Goal: Task Accomplishment & Management: Manage account settings

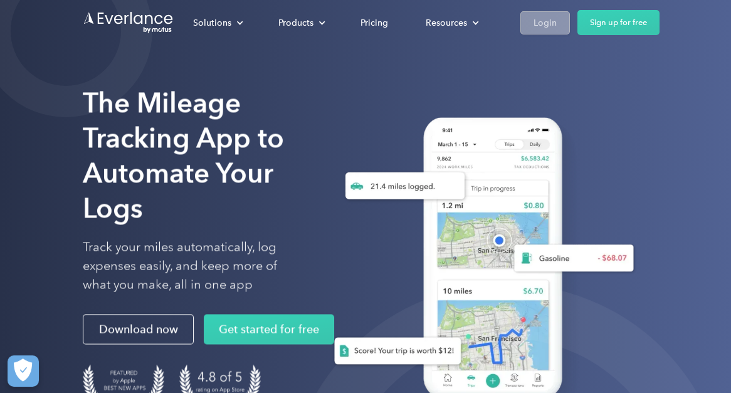
click at [544, 26] on div "Login" at bounding box center [545, 23] width 23 height 16
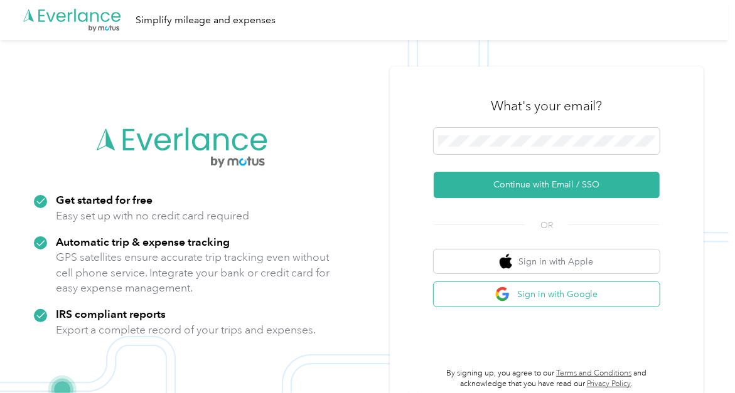
click at [558, 294] on button "Sign in with Google" at bounding box center [546, 294] width 226 height 24
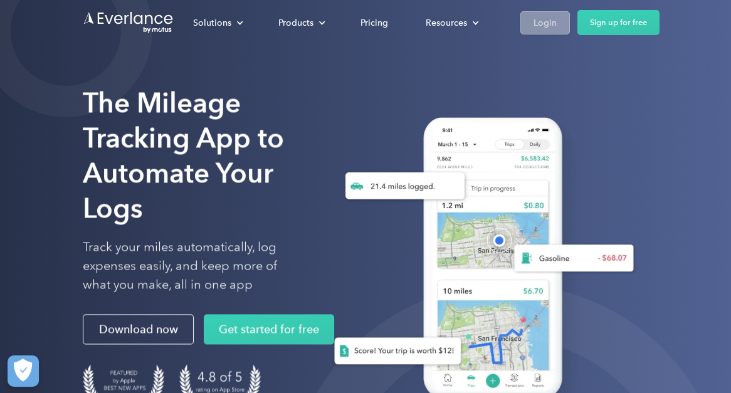
click at [543, 23] on div "Login" at bounding box center [545, 23] width 23 height 16
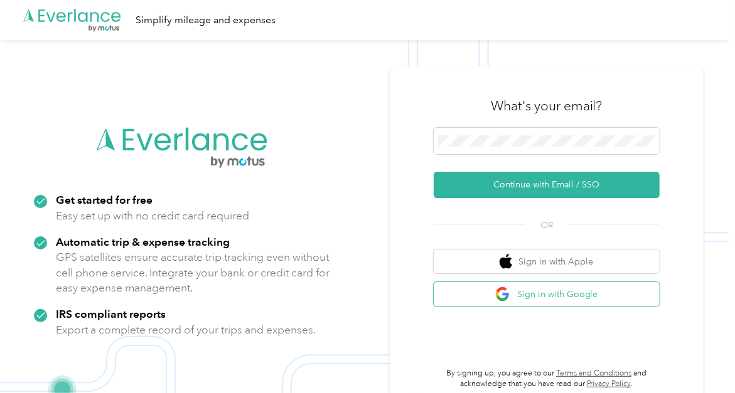
click at [548, 294] on button "Sign in with Google" at bounding box center [546, 294] width 226 height 24
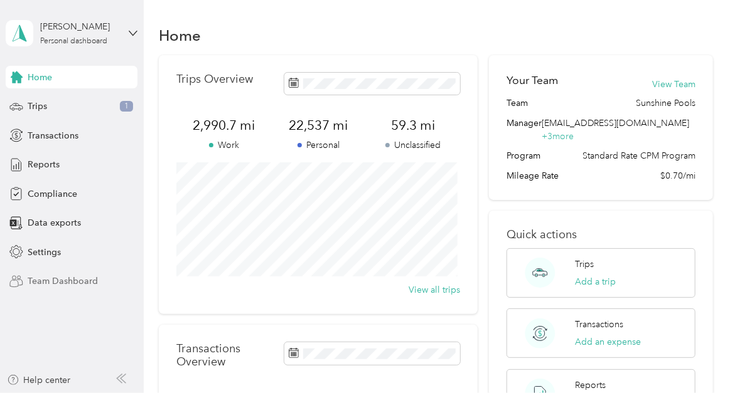
click at [80, 278] on span "Team Dashboard" at bounding box center [63, 281] width 70 height 13
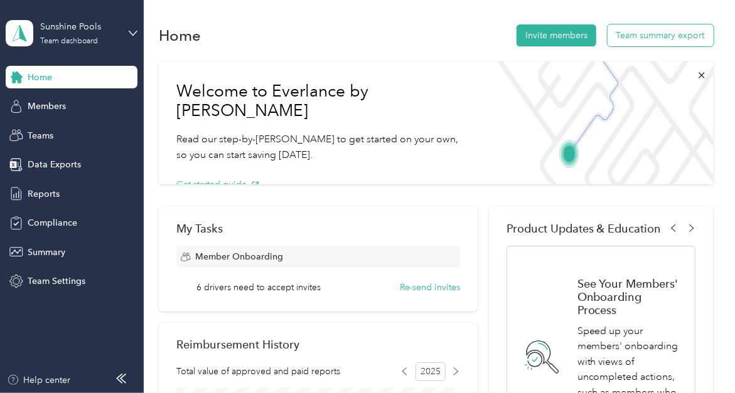
click at [637, 35] on button "Team summary export" at bounding box center [660, 35] width 106 height 22
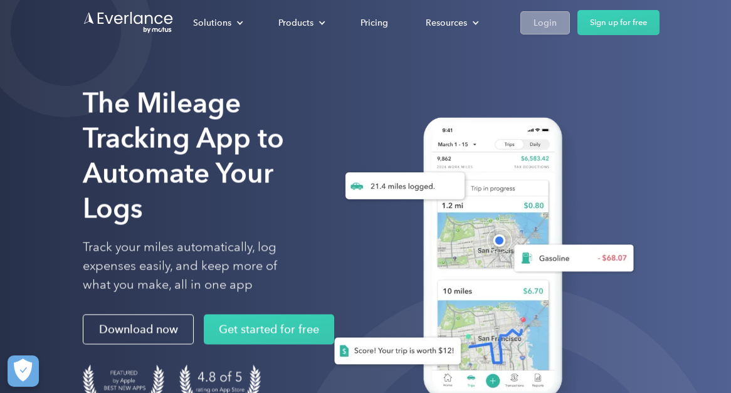
click at [545, 31] on link "Login" at bounding box center [546, 22] width 50 height 23
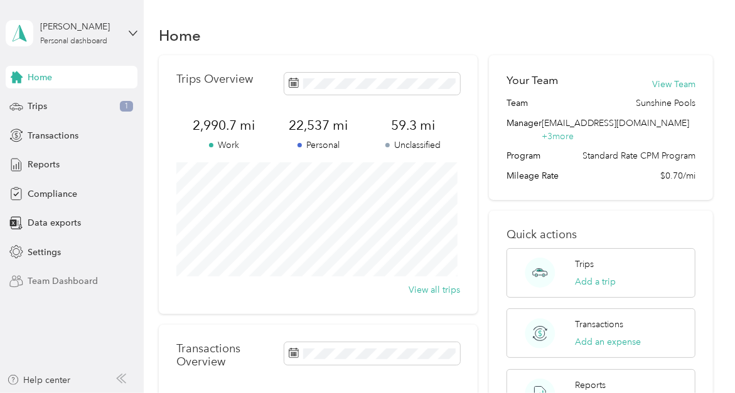
click at [77, 279] on span "Team Dashboard" at bounding box center [63, 281] width 70 height 13
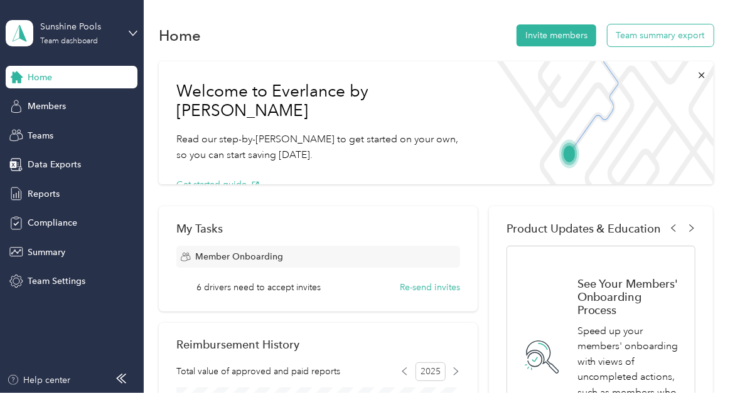
click at [634, 29] on button "Team summary export" at bounding box center [660, 35] width 106 height 22
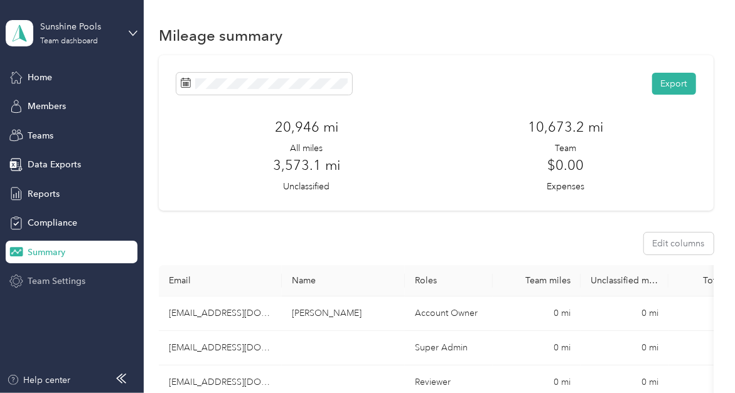
click at [73, 279] on span "Team Settings" at bounding box center [57, 281] width 58 height 13
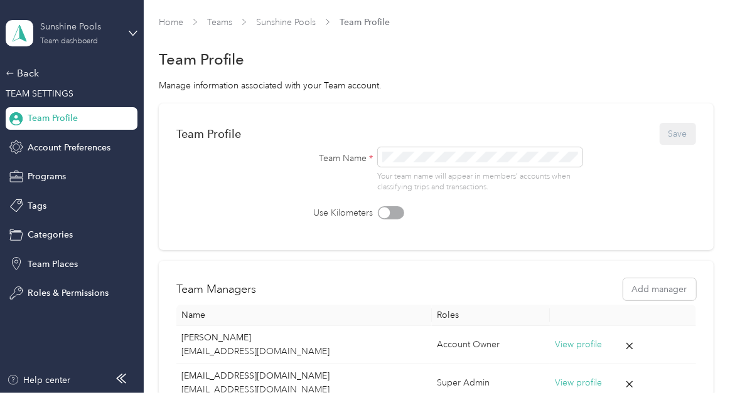
click at [92, 39] on div "Team dashboard" at bounding box center [69, 42] width 58 height 8
click at [70, 110] on div "Team dashboard Personal dashboard Log out" at bounding box center [138, 131] width 247 height 79
click at [91, 40] on div "Team dashboard" at bounding box center [69, 42] width 58 height 8
click at [70, 99] on div "Team dashboard" at bounding box center [51, 102] width 69 height 13
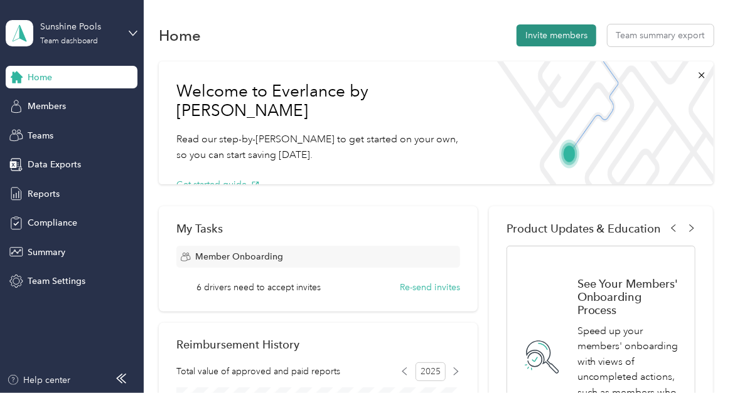
click at [537, 29] on button "Invite members" at bounding box center [556, 35] width 80 height 22
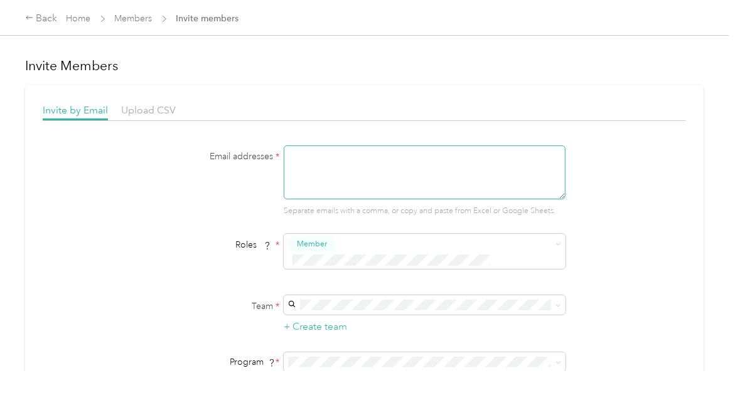
click at [398, 149] on textarea at bounding box center [425, 173] width 282 height 54
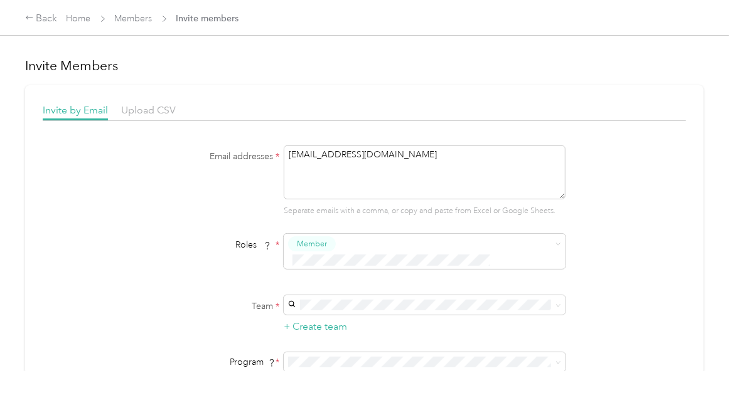
type textarea "[EMAIL_ADDRESS][DOMAIN_NAME]"
drag, startPoint x: 425, startPoint y: 159, endPoint x: 273, endPoint y: 146, distance: 152.4
click at [273, 146] on div "Email addresses * [EMAIL_ADDRESS][DOMAIN_NAME] Separate emails with a comma, or…" at bounding box center [364, 182] width 483 height 72
click at [556, 249] on span "Member" at bounding box center [425, 251] width 282 height 35
click at [316, 267] on div "Member" at bounding box center [416, 266] width 250 height 16
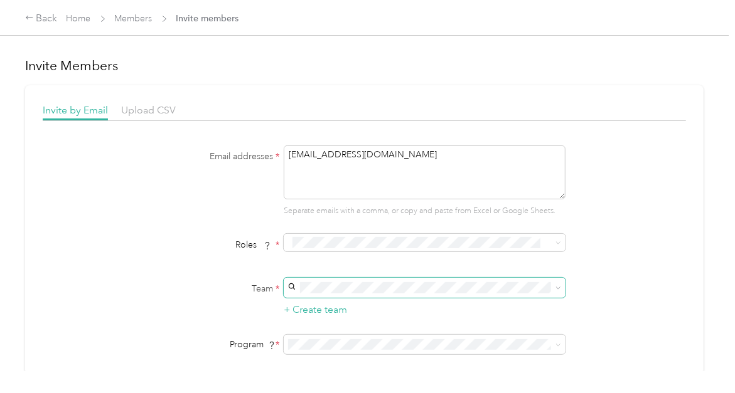
click at [555, 289] on icon at bounding box center [558, 288] width 6 height 6
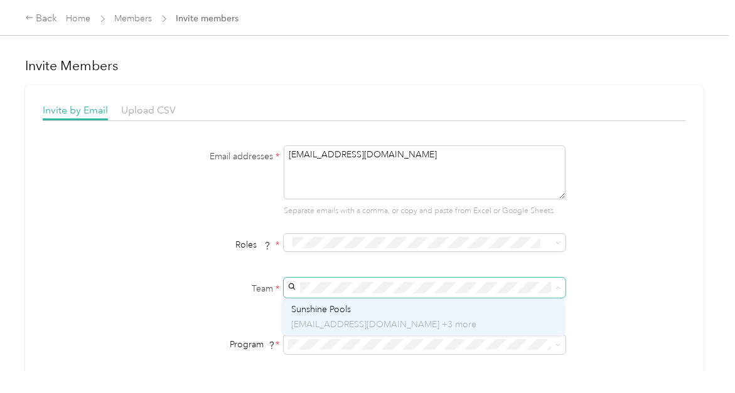
click at [388, 323] on p "[EMAIL_ADDRESS][DOMAIN_NAME] +3 more" at bounding box center [423, 324] width 264 height 13
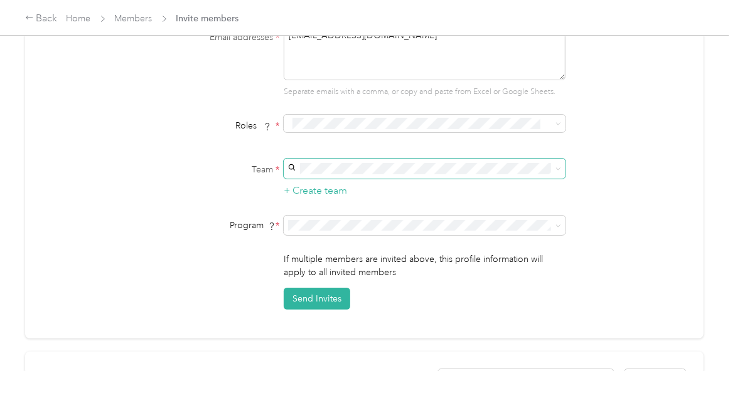
scroll to position [126, 0]
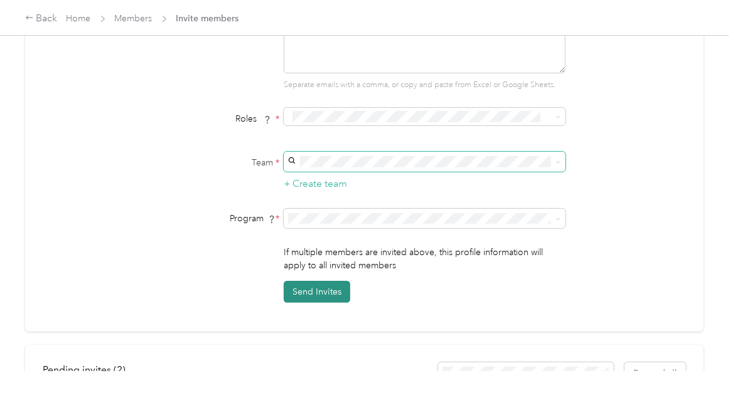
click at [318, 287] on button "Send Invites" at bounding box center [317, 292] width 66 height 22
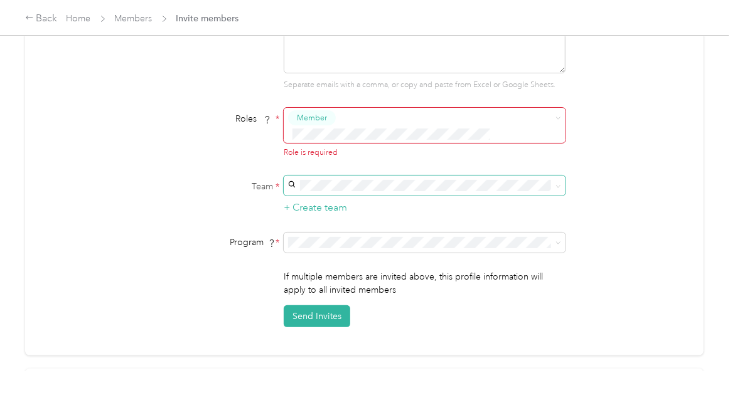
click at [555, 113] on span at bounding box center [558, 117] width 6 height 11
click at [356, 143] on li "Member" at bounding box center [423, 140] width 282 height 24
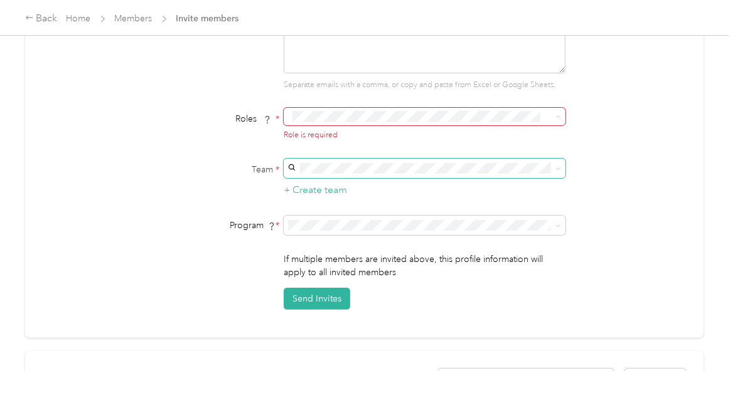
click at [328, 142] on li "Member" at bounding box center [423, 138] width 282 height 24
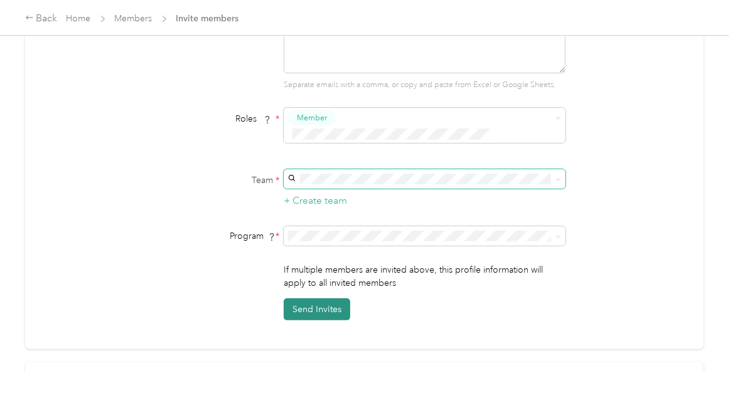
click at [319, 299] on button "Send Invites" at bounding box center [317, 310] width 66 height 22
